Goal: Transaction & Acquisition: Purchase product/service

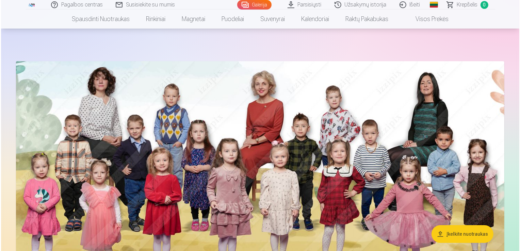
scroll to position [27, 0]
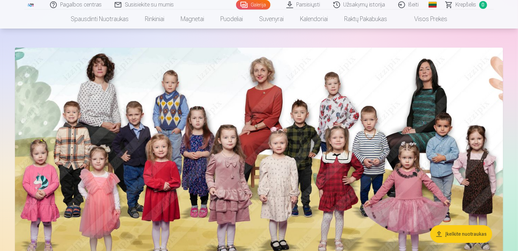
click at [244, 156] on img at bounding box center [259, 173] width 488 height 250
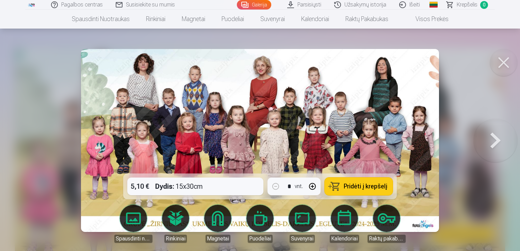
click at [216, 187] on div "5,10 € Dydis : 15x30cm * vnt. Pridėti į krepšelį" at bounding box center [260, 187] width 274 height 26
click at [169, 187] on div "5,10 € Dydis : 15x30cm * vnt. Pridėti į krepšelį" at bounding box center [260, 187] width 274 height 26
click at [373, 185] on span "Pridėti į krepšelį" at bounding box center [366, 186] width 44 height 6
click at [497, 143] on button at bounding box center [496, 140] width 44 height 52
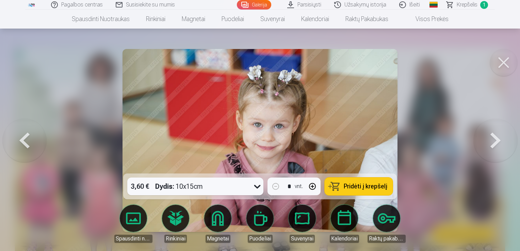
click at [367, 185] on span "Pridėti į krepšelį" at bounding box center [366, 186] width 44 height 6
click at [495, 144] on button at bounding box center [496, 140] width 44 height 52
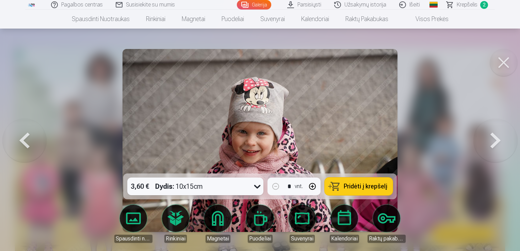
click at [369, 184] on span "Pridėti į krepšelį" at bounding box center [366, 186] width 44 height 6
click at [497, 141] on button at bounding box center [496, 140] width 44 height 52
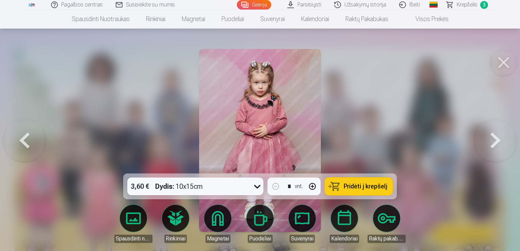
click at [493, 142] on button at bounding box center [496, 140] width 44 height 52
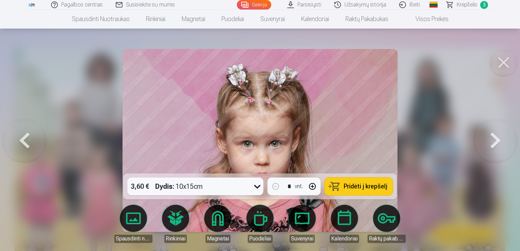
click at [494, 145] on button at bounding box center [496, 140] width 44 height 52
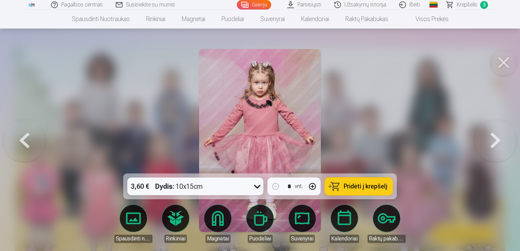
click at [494, 145] on button at bounding box center [496, 140] width 44 height 52
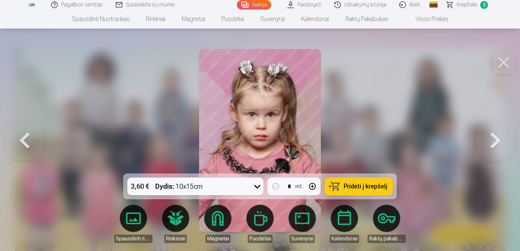
click at [494, 145] on button at bounding box center [496, 140] width 44 height 52
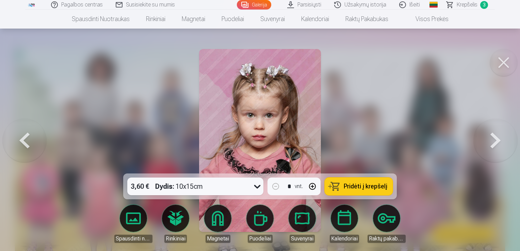
click at [494, 145] on button at bounding box center [496, 140] width 44 height 52
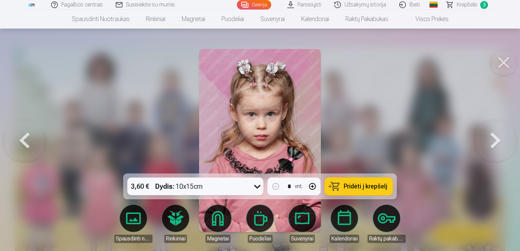
click at [494, 145] on button at bounding box center [496, 140] width 44 height 52
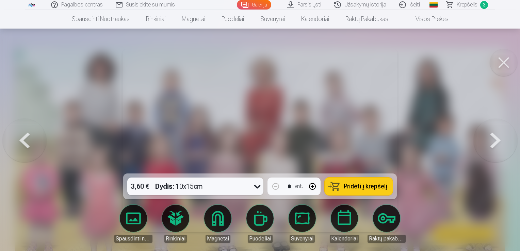
click at [494, 145] on button at bounding box center [496, 140] width 44 height 52
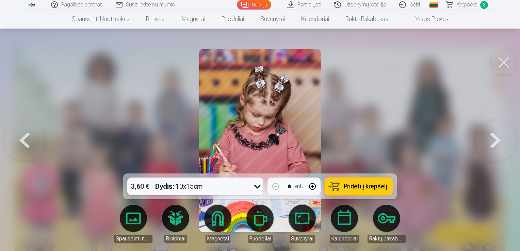
click at [494, 145] on button at bounding box center [496, 140] width 44 height 52
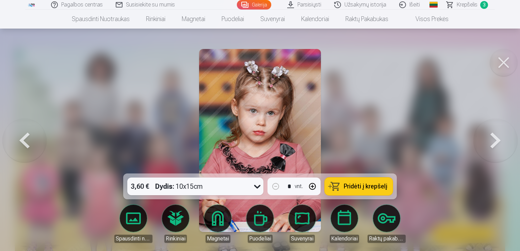
click at [494, 145] on button at bounding box center [496, 140] width 44 height 52
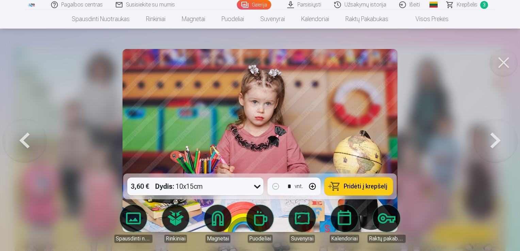
click at [494, 145] on button at bounding box center [496, 140] width 44 height 52
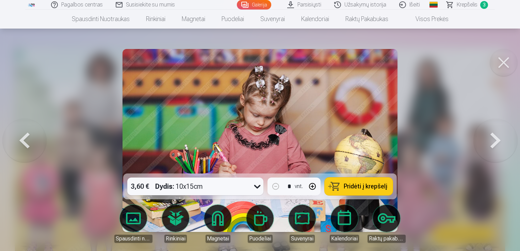
click at [494, 145] on button at bounding box center [496, 140] width 44 height 52
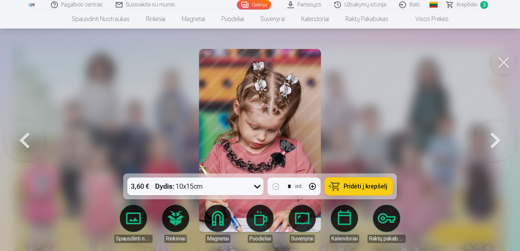
click at [494, 145] on button at bounding box center [496, 140] width 44 height 52
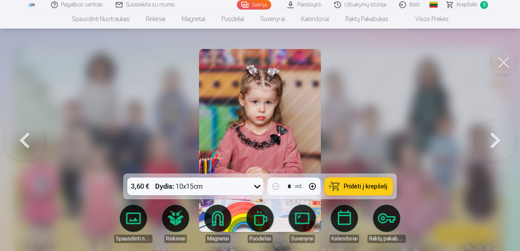
click at [494, 145] on button at bounding box center [496, 140] width 44 height 52
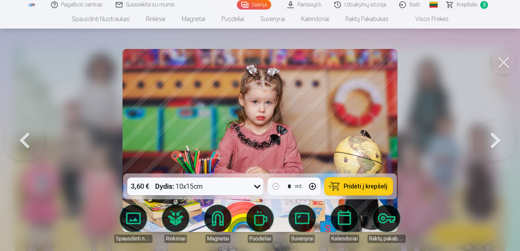
click at [494, 145] on button at bounding box center [496, 140] width 44 height 52
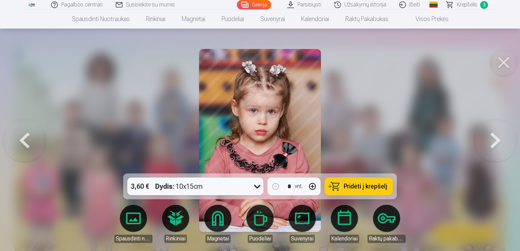
click at [494, 145] on button at bounding box center [496, 140] width 44 height 52
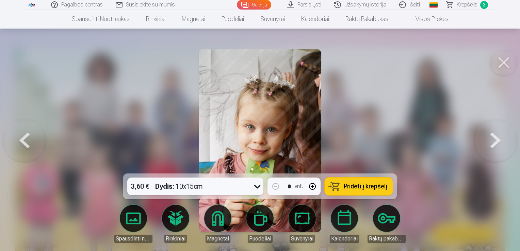
click at [494, 145] on button at bounding box center [496, 140] width 44 height 52
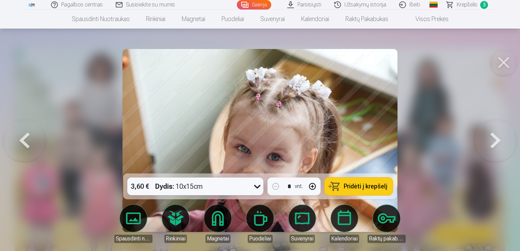
click at [366, 187] on span "Pridėti į krepšelį" at bounding box center [366, 186] width 44 height 6
click at [493, 143] on button at bounding box center [496, 140] width 44 height 52
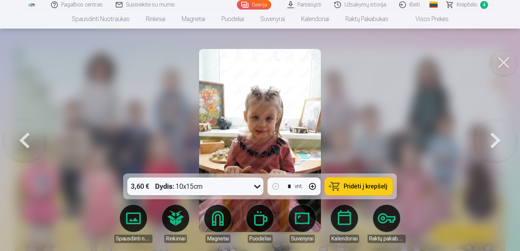
click at [367, 183] on span "Pridėti į krepšelį" at bounding box center [366, 186] width 44 height 6
click at [493, 143] on button at bounding box center [496, 140] width 44 height 52
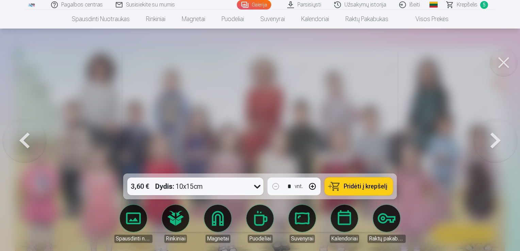
click at [498, 138] on button at bounding box center [496, 140] width 44 height 52
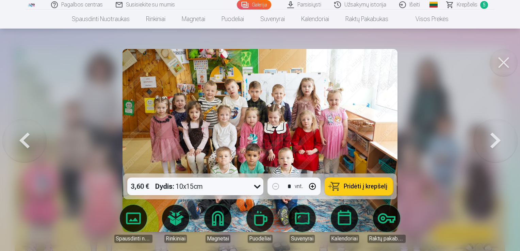
click at [498, 138] on button at bounding box center [496, 140] width 44 height 52
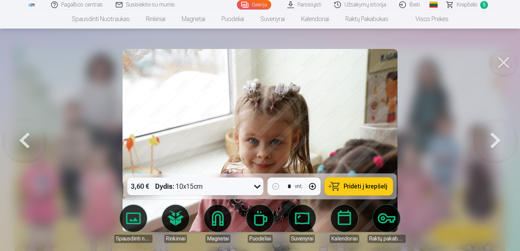
click at [366, 190] on span "Pridėti į krepšelį" at bounding box center [366, 186] width 44 height 6
click at [489, 147] on button at bounding box center [496, 140] width 44 height 52
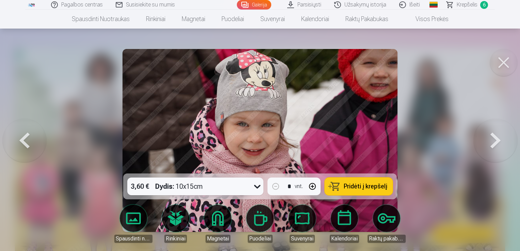
click at [367, 185] on span "Pridėti į krepšelį" at bounding box center [366, 186] width 44 height 6
click at [493, 145] on button at bounding box center [496, 140] width 44 height 52
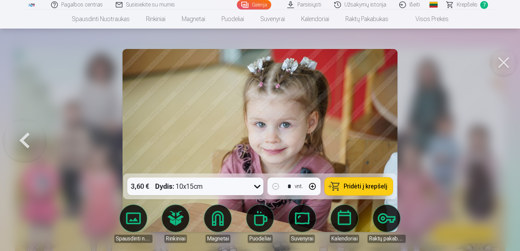
click at [370, 187] on span "Pridėti į krepšelį" at bounding box center [366, 186] width 44 height 6
click at [466, 4] on span "Krepšelis" at bounding box center [467, 5] width 21 height 8
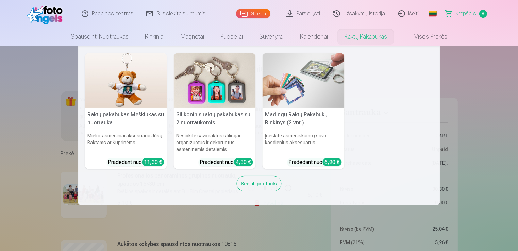
click at [487, 80] on nav "Raktų pakabukas Meškiukas su nuotrauka Mieli ir asmeniniai aksesuarai Jūsų Rakt…" at bounding box center [259, 125] width 518 height 159
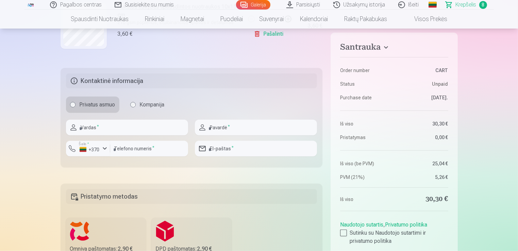
scroll to position [648, 0]
click at [116, 125] on input "text" at bounding box center [127, 127] width 122 height 16
type input "*****"
type input "**********"
type input "********"
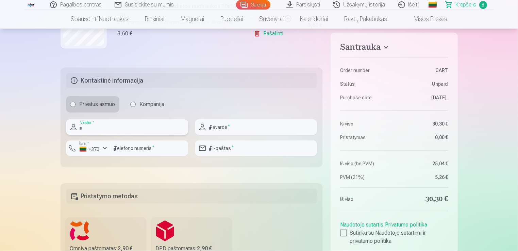
type input "**********"
click at [101, 150] on div "button" at bounding box center [105, 148] width 8 height 8
click at [101, 163] on li "+370 Lietuva" at bounding box center [102, 165] width 62 height 14
click at [99, 220] on label "Omniva paštomatas : 2,90 € Numatoma pristatymo diena [DATE]." at bounding box center [106, 243] width 80 height 53
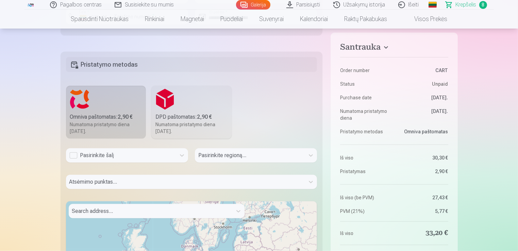
scroll to position [798, 0]
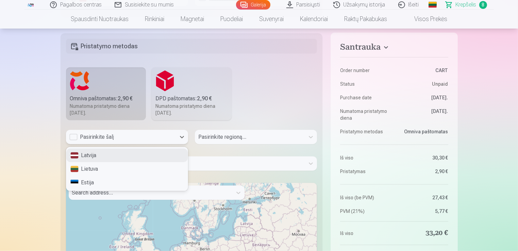
click at [162, 135] on div "Pasirinkite šalį" at bounding box center [120, 137] width 103 height 8
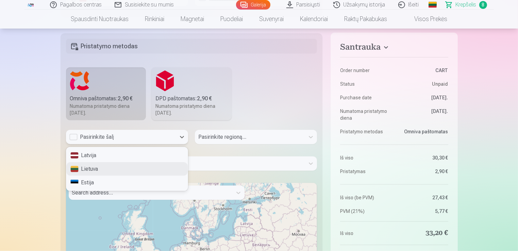
click at [123, 171] on div "Lietuva" at bounding box center [126, 169] width 121 height 14
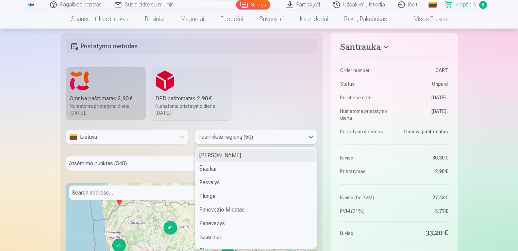
click at [227, 135] on div at bounding box center [249, 137] width 103 height 10
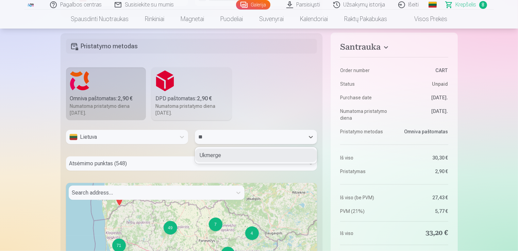
type input "***"
click at [219, 154] on div "Ukmerge" at bounding box center [255, 156] width 121 height 14
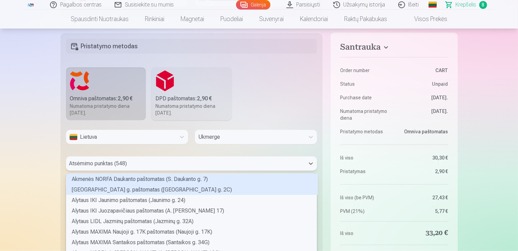
scroll to position [826, 0]
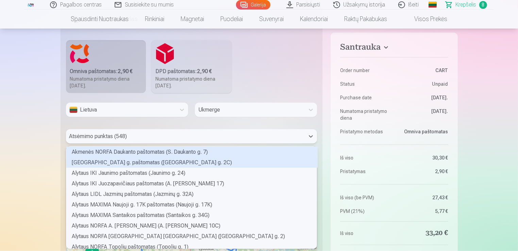
click at [172, 144] on div "548 results available. Use Up and Down to choose options, press Enter to select…" at bounding box center [192, 136] width 252 height 14
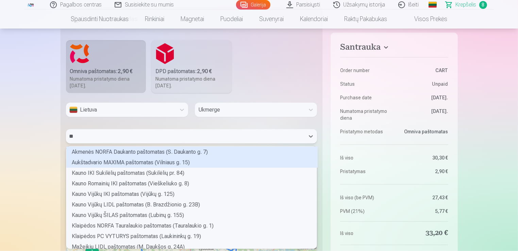
type input "***"
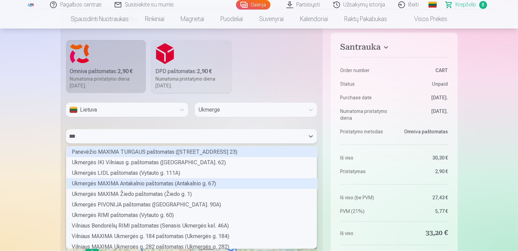
click at [147, 183] on div "Ukmergės MAXIMA Antakalnio paštomatas (Antakalnio g. 67)" at bounding box center [192, 183] width 252 height 11
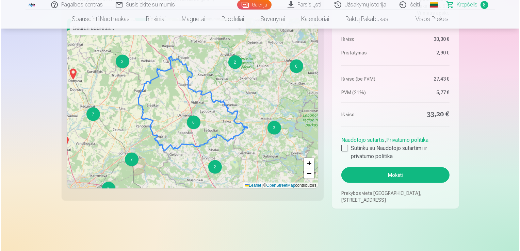
scroll to position [963, 0]
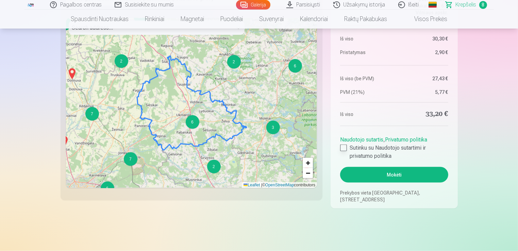
click at [344, 147] on div at bounding box center [343, 148] width 7 height 7
click at [390, 176] on button "Mokėti" at bounding box center [394, 175] width 108 height 16
